Goal: Information Seeking & Learning: Check status

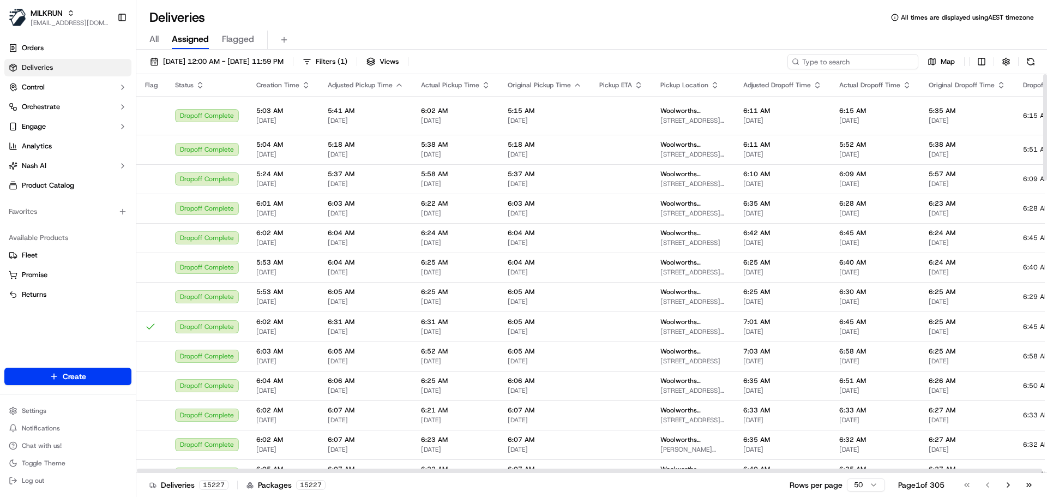
click at [843, 67] on input at bounding box center [852, 61] width 131 height 15
paste input "[PERSON_NAME]"
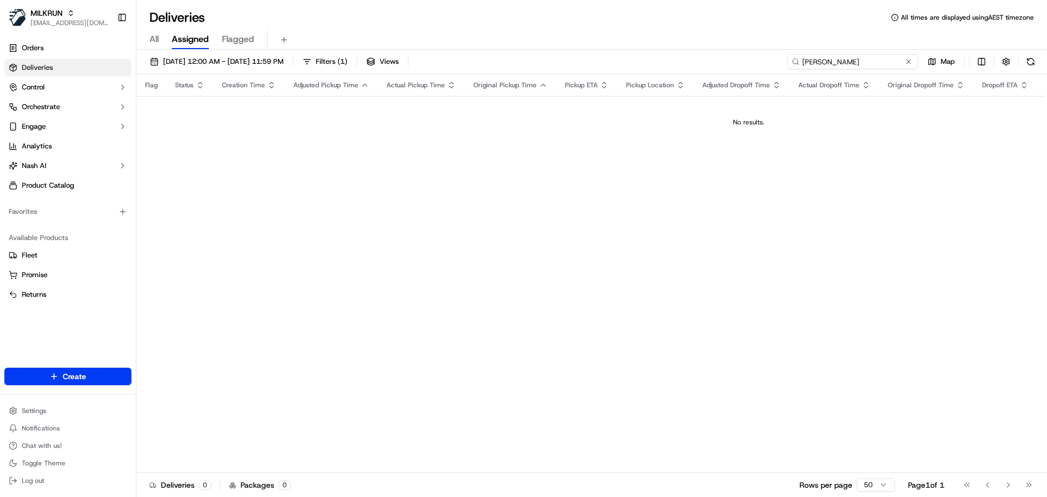
drag, startPoint x: 848, startPoint y: 62, endPoint x: 756, endPoint y: 58, distance: 92.2
click at [757, 58] on div "19/09/2025 12:00 AM - 26/09/2025 11:59 PM Filters ( 1 ) Views Jayden Ohlsen Map" at bounding box center [591, 64] width 911 height 20
drag, startPoint x: 861, startPoint y: 59, endPoint x: 761, endPoint y: 57, distance: 99.8
click at [761, 57] on div "19/09/2025 12:00 AM - 26/09/2025 11:59 PM Filters ( 1 ) Views Jayden Ohlsen Map" at bounding box center [591, 64] width 911 height 20
type input "[PERSON_NAME]"
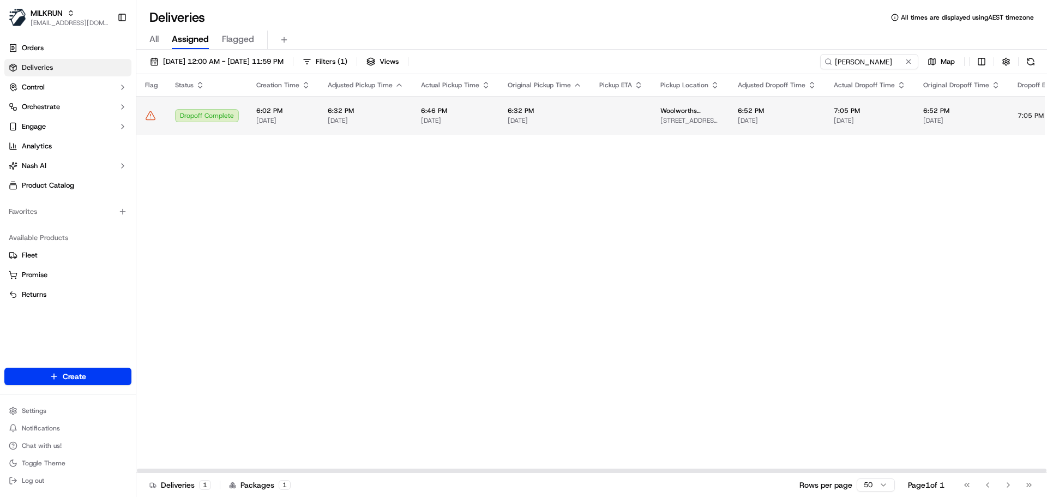
click at [530, 114] on span "6:32 PM" at bounding box center [545, 110] width 74 height 9
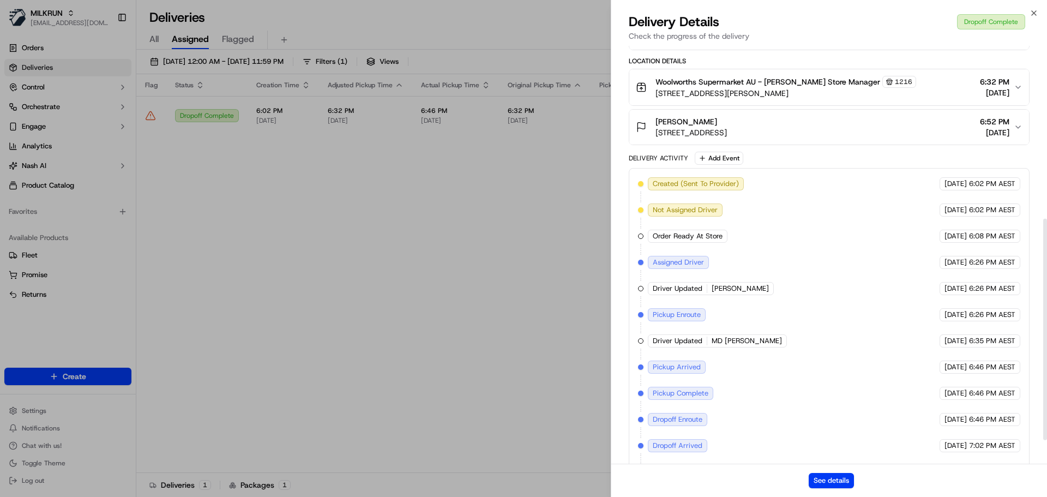
scroll to position [327, 0]
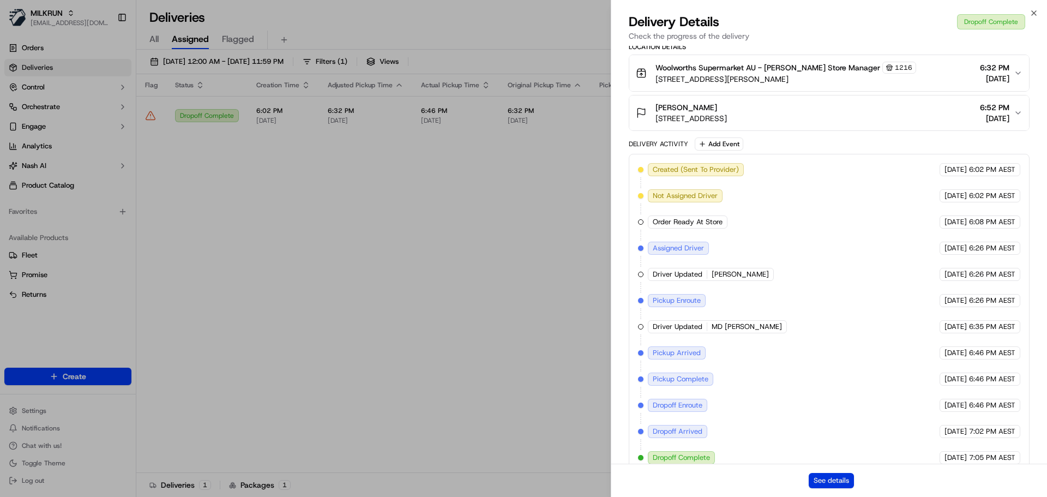
click at [831, 481] on button "See details" at bounding box center [831, 480] width 45 height 15
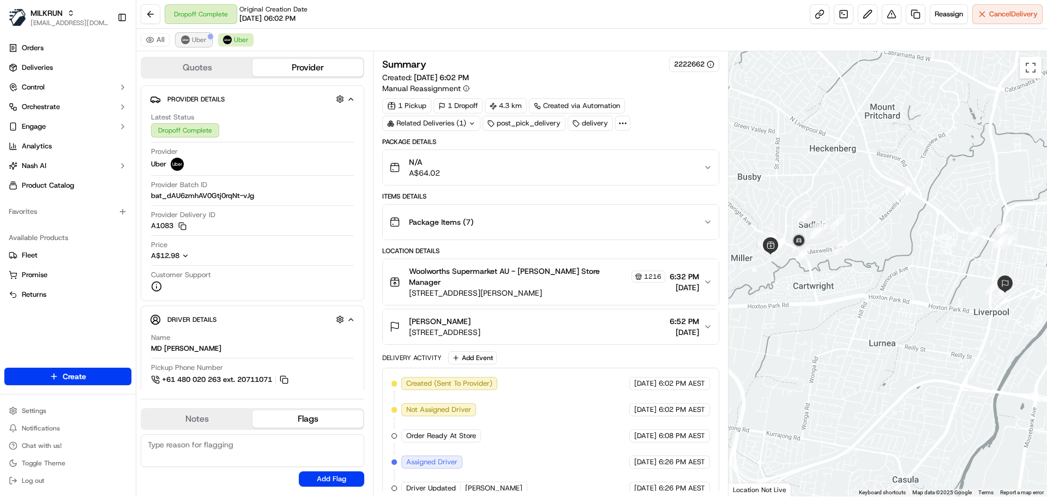
click at [197, 43] on span "Uber" at bounding box center [199, 39] width 15 height 9
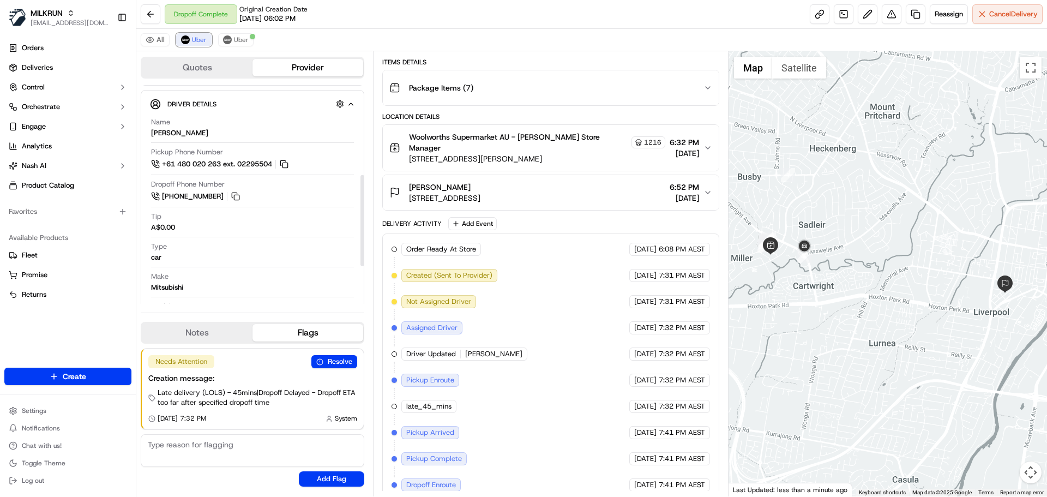
scroll to position [305, 0]
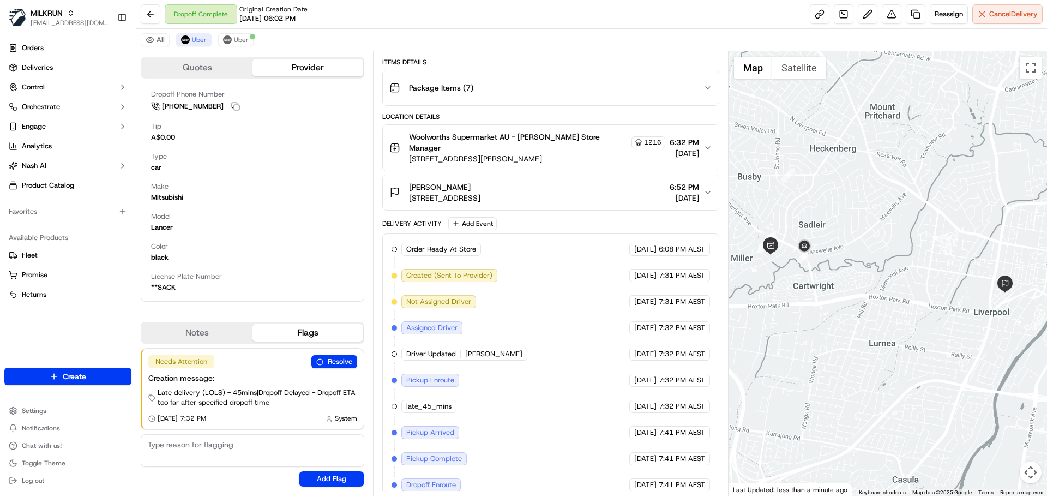
click at [441, 137] on span "Woolworths Supermarket AU - [PERSON_NAME] Store Manager" at bounding box center [519, 142] width 220 height 22
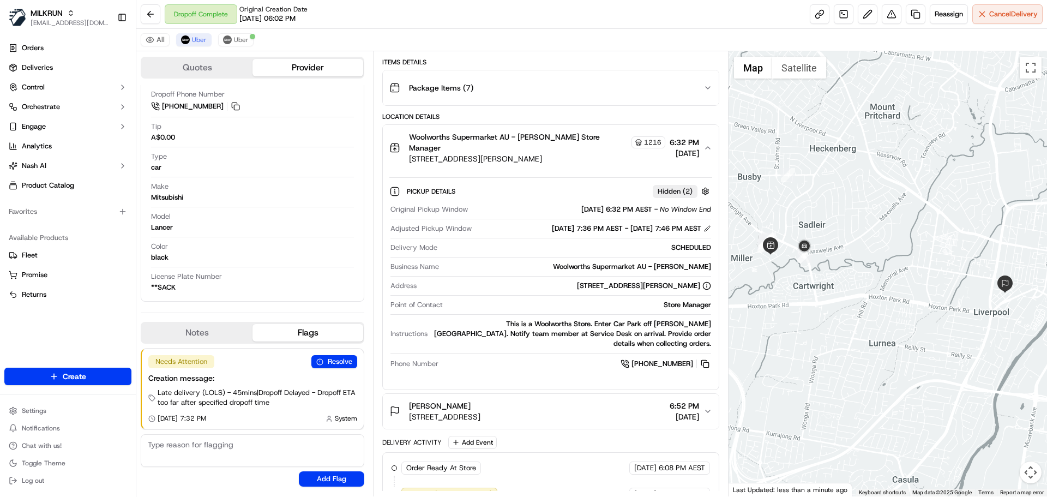
click at [441, 137] on span "Woolworths Supermarket AU - [PERSON_NAME] Store Manager" at bounding box center [519, 142] width 220 height 22
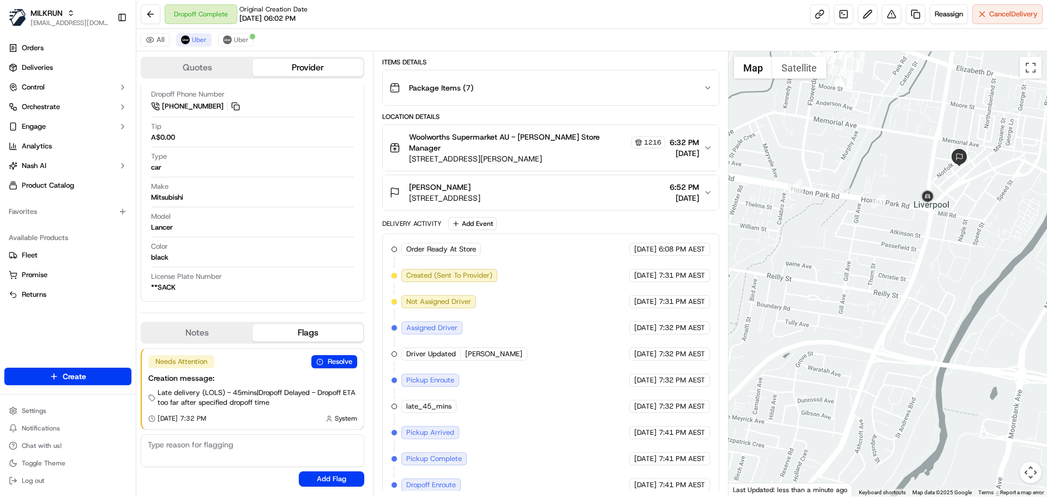
drag, startPoint x: 906, startPoint y: 147, endPoint x: 888, endPoint y: 214, distance: 69.8
click at [888, 214] on div at bounding box center [888, 273] width 319 height 445
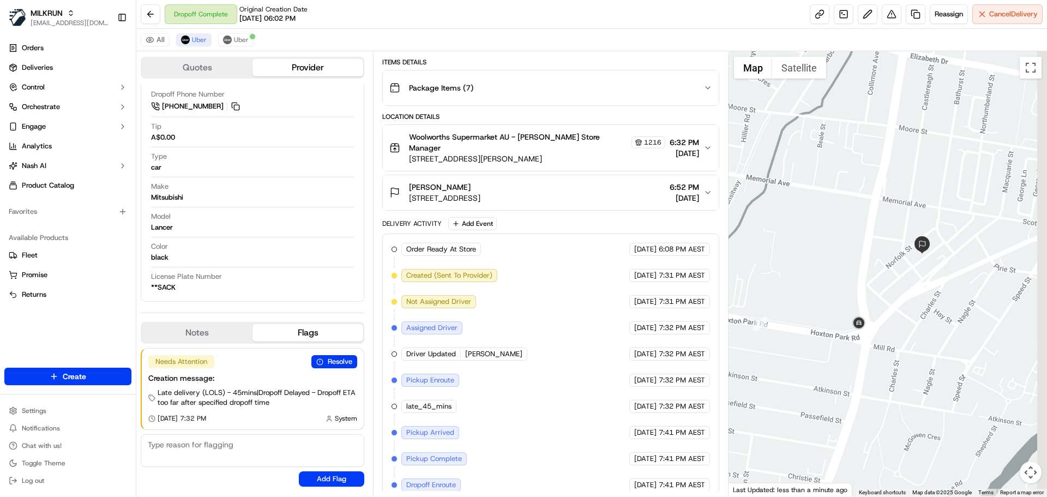
drag, startPoint x: 942, startPoint y: 297, endPoint x: 894, endPoint y: 236, distance: 77.3
click at [894, 236] on div at bounding box center [888, 273] width 319 height 445
